Goal: Task Accomplishment & Management: Use online tool/utility

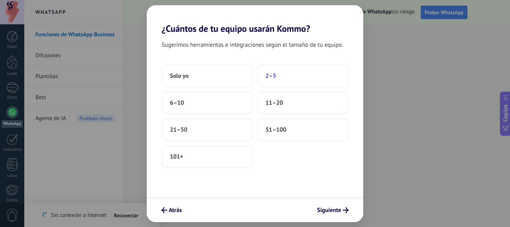
click at [282, 76] on button "2–5" at bounding box center [302, 76] width 91 height 22
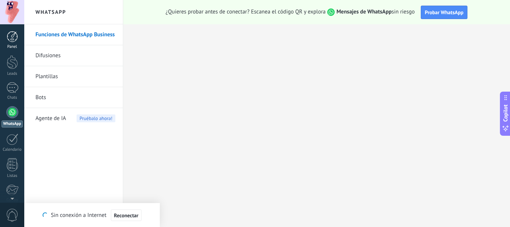
click at [11, 35] on div at bounding box center [12, 36] width 11 height 11
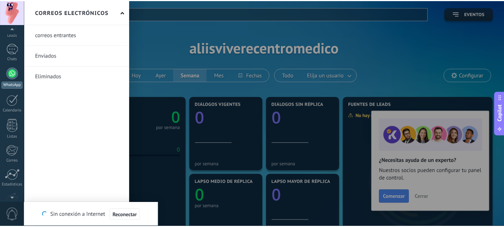
scroll to position [84, 0]
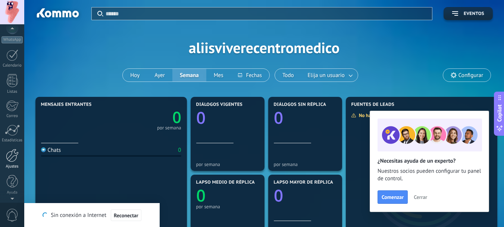
click at [16, 152] on div at bounding box center [12, 155] width 13 height 13
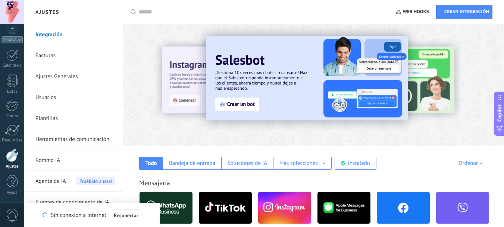
click at [158, 11] on input "text" at bounding box center [257, 12] width 237 height 8
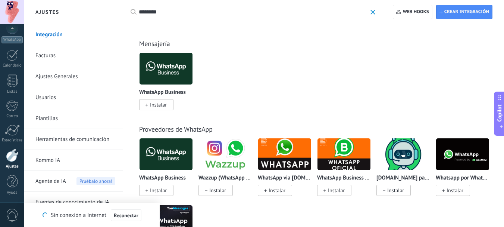
click at [175, 15] on input "********" at bounding box center [253, 12] width 228 height 8
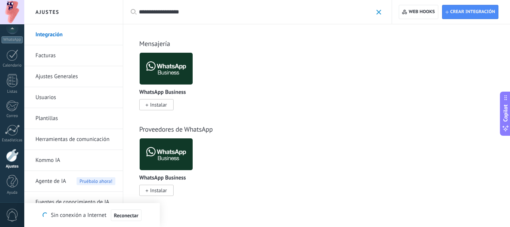
type input "**********"
click at [160, 73] on img at bounding box center [166, 68] width 53 height 36
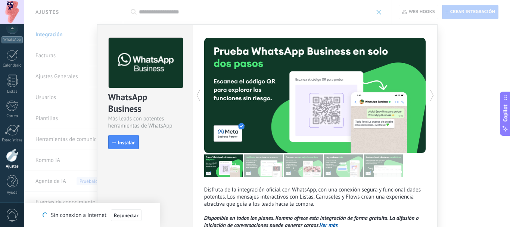
click at [125, 145] on span "Instalar" at bounding box center [126, 142] width 17 height 5
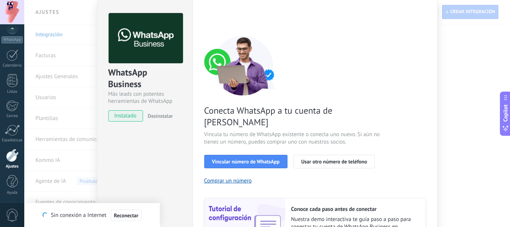
scroll to position [37, 0]
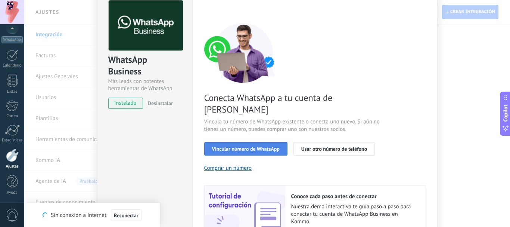
click at [273, 146] on span "Vincular número de WhatsApp" at bounding box center [246, 148] width 68 height 5
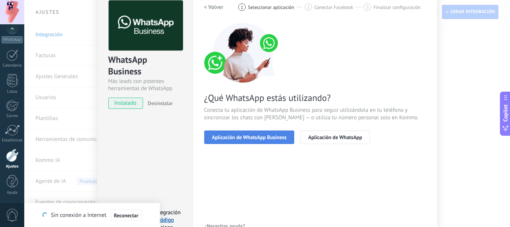
click at [273, 141] on button "Aplicación de WhatsApp Business" at bounding box center [249, 136] width 90 height 13
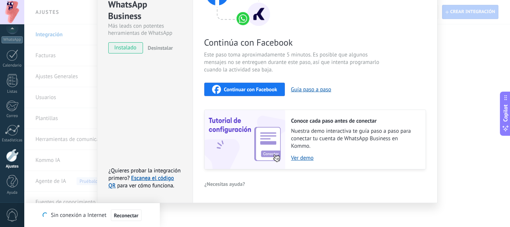
scroll to position [96, 0]
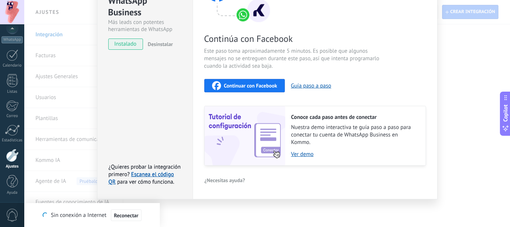
click at [235, 84] on span "Continuar con Facebook" at bounding box center [250, 85] width 53 height 5
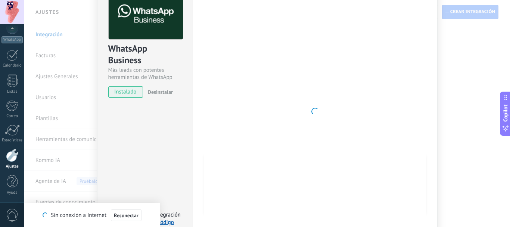
scroll to position [37, 0]
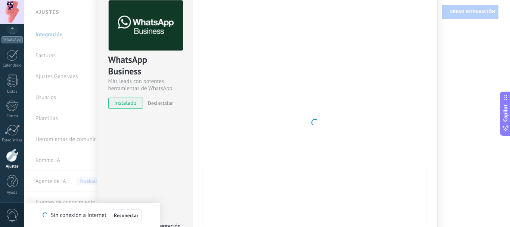
click at [456, 65] on div "WhatsApp Business Más leads con potentes herramientas de WhatsApp instalado Des…" at bounding box center [266, 113] width 485 height 227
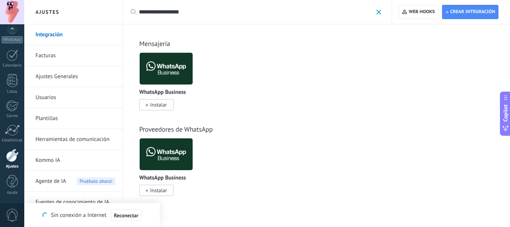
click at [169, 62] on img at bounding box center [166, 68] width 53 height 36
click at [168, 73] on img at bounding box center [166, 68] width 53 height 36
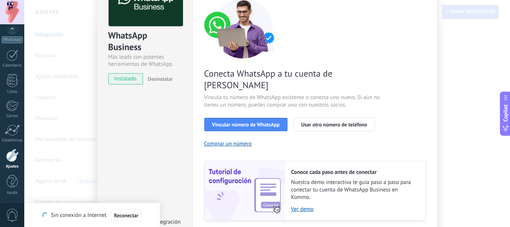
scroll to position [75, 0]
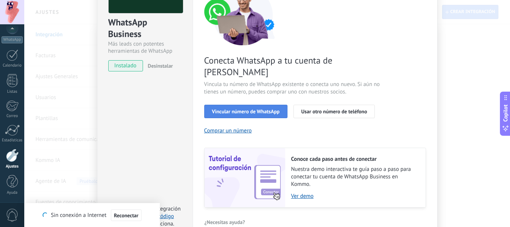
click at [256, 104] on button "Vincular número de WhatsApp" at bounding box center [245, 110] width 83 height 13
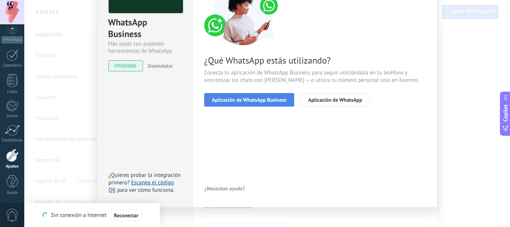
click at [251, 102] on button "Aplicación de WhatsApp Business" at bounding box center [249, 99] width 90 height 13
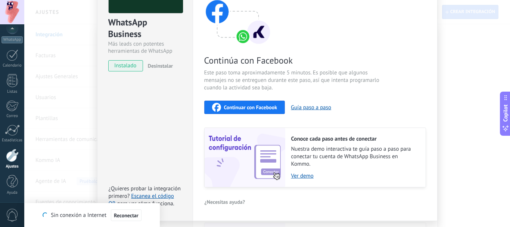
click at [268, 109] on span "Continuar con Facebook" at bounding box center [250, 106] width 53 height 5
click at [242, 103] on div "Continuar con Facebook" at bounding box center [244, 107] width 65 height 9
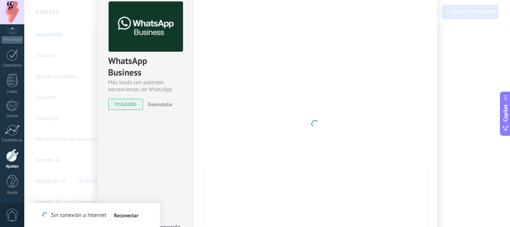
scroll to position [0, 0]
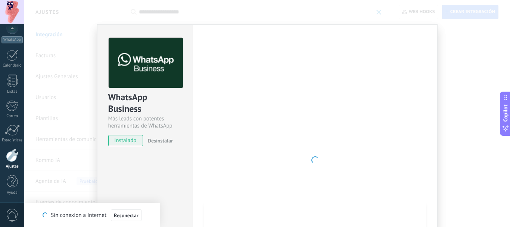
click at [452, 53] on div "WhatsApp Business Más leads con potentes herramientas de WhatsApp instalado Des…" at bounding box center [266, 113] width 485 height 227
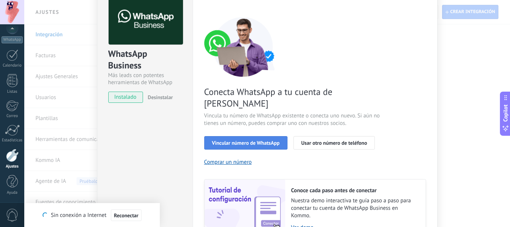
scroll to position [105, 0]
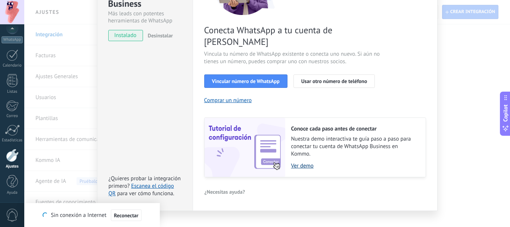
click at [303, 162] on link "Ver demo" at bounding box center [354, 165] width 127 height 7
click at [282, 76] on div "Conecta WhatsApp a tu cuenta de Kommo Vincula tu número de WhatsApp existente o…" at bounding box center [315, 66] width 222 height 222
click at [265, 74] on button "Vincular número de WhatsApp" at bounding box center [245, 80] width 83 height 13
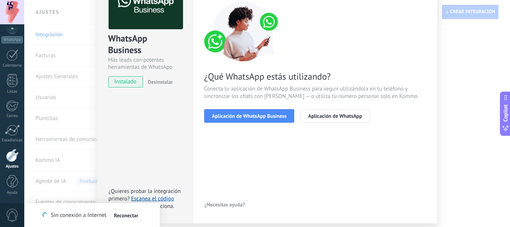
scroll to position [46, 0]
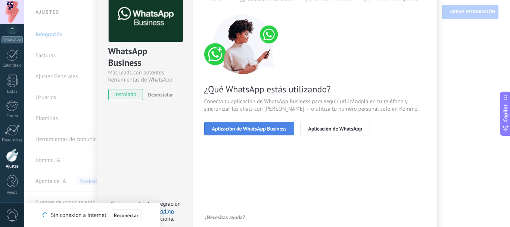
click at [264, 129] on span "Aplicación de WhatsApp Business" at bounding box center [249, 128] width 75 height 5
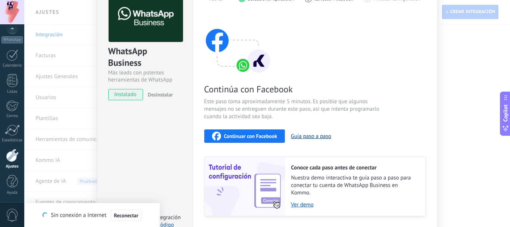
click at [318, 136] on button "Guía paso a paso" at bounding box center [311, 135] width 40 height 7
click at [237, 134] on span "Continuar con Facebook" at bounding box center [250, 135] width 53 height 5
click at [478, 79] on div "WhatsApp Business Más leads con potentes herramientas de WhatsApp instalado Des…" at bounding box center [266, 113] width 485 height 227
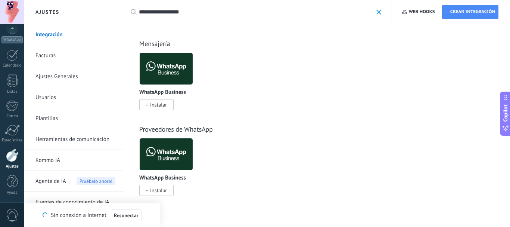
click at [174, 64] on img at bounding box center [166, 68] width 53 height 36
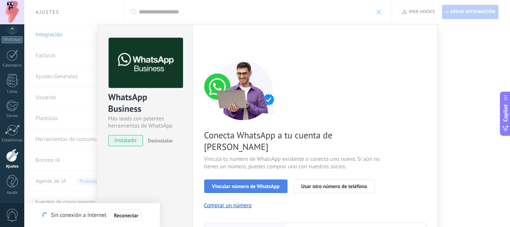
click at [258, 183] on span "Vincular número de WhatsApp" at bounding box center [246, 185] width 68 height 5
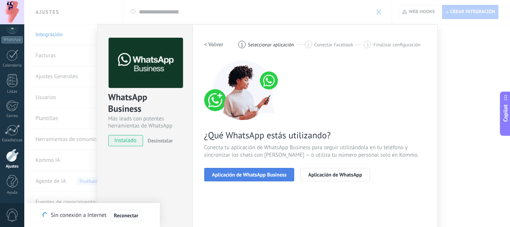
click at [268, 176] on span "Aplicación de WhatsApp Business" at bounding box center [249, 174] width 75 height 5
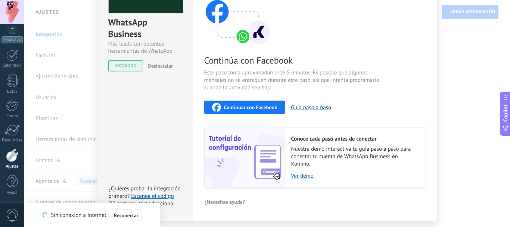
scroll to position [96, 0]
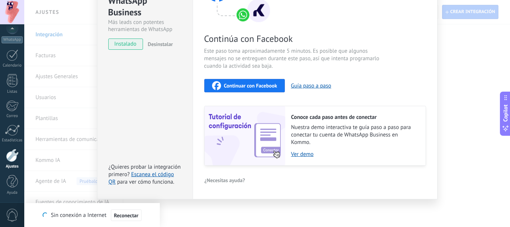
click at [243, 85] on span "Continuar con Facebook" at bounding box center [250, 85] width 53 height 5
click at [128, 215] on span "Reconectar" at bounding box center [126, 214] width 25 height 5
